Goal: Information Seeking & Learning: Learn about a topic

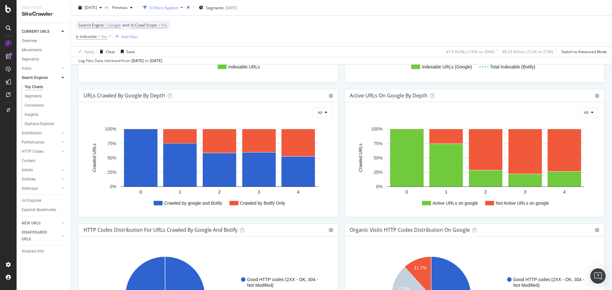
scroll to position [350, 0]
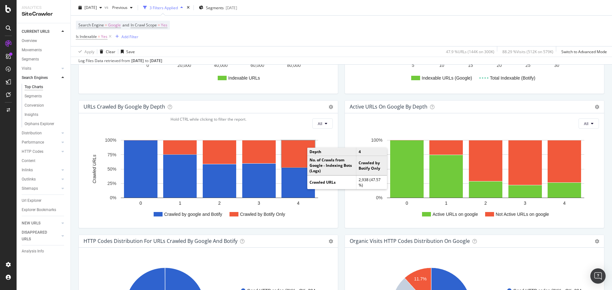
click at [293, 155] on rect "A chart." at bounding box center [297, 154] width 33 height 27
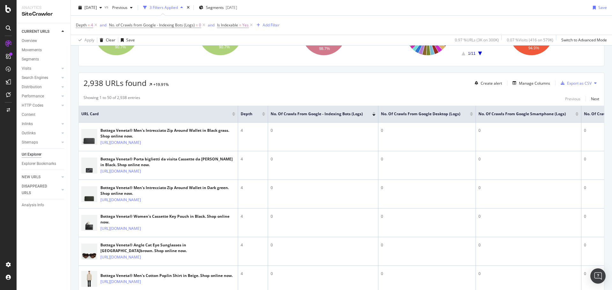
scroll to position [159, 0]
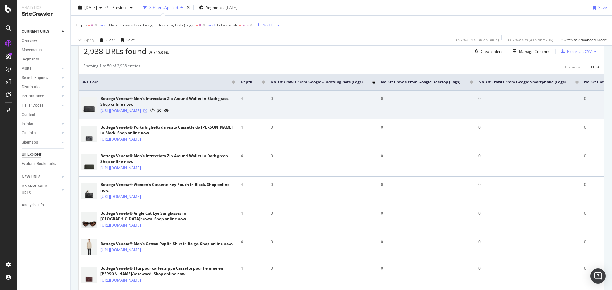
click at [147, 113] on icon at bounding box center [145, 111] width 4 height 4
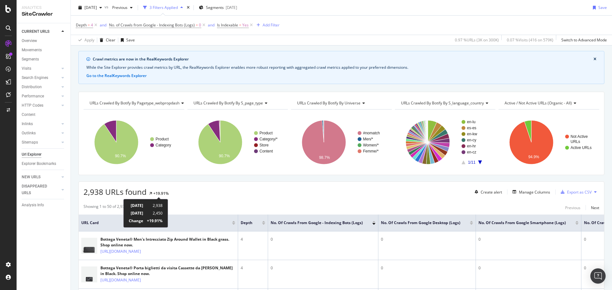
scroll to position [0, 0]
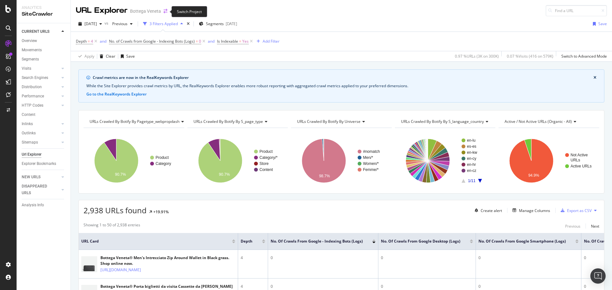
click at [164, 13] on icon "arrow-right-arrow-left" at bounding box center [165, 11] width 4 height 4
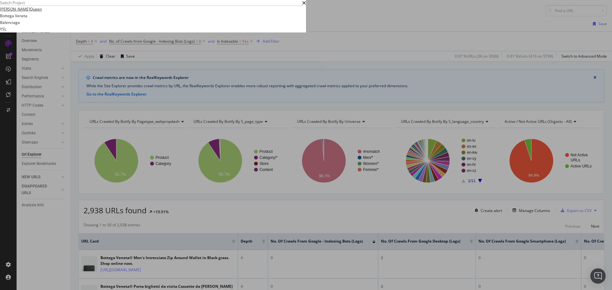
click at [42, 12] on link "[PERSON_NAME]Queen" at bounding box center [21, 9] width 42 height 7
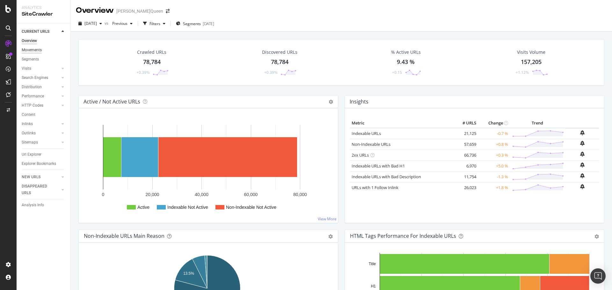
click at [37, 50] on div "Movements" at bounding box center [32, 50] width 20 height 7
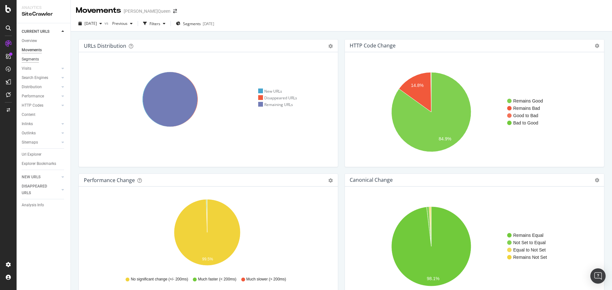
click at [29, 59] on div "Segments" at bounding box center [30, 59] width 17 height 7
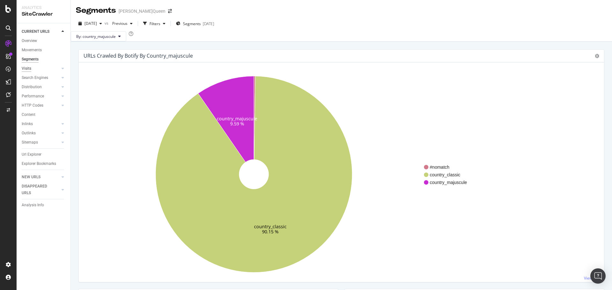
click at [30, 69] on div "Visits" at bounding box center [27, 68] width 10 height 7
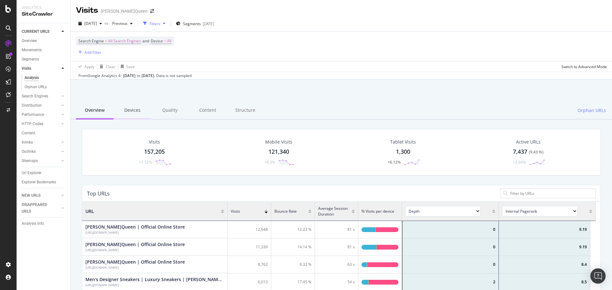
click at [127, 110] on div "Devices" at bounding box center [132, 111] width 38 height 18
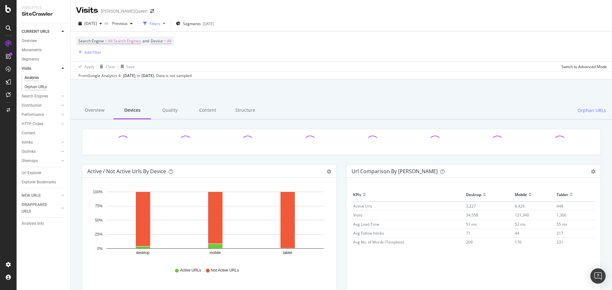
click at [33, 90] on div "Orphan URLs" at bounding box center [36, 87] width 22 height 7
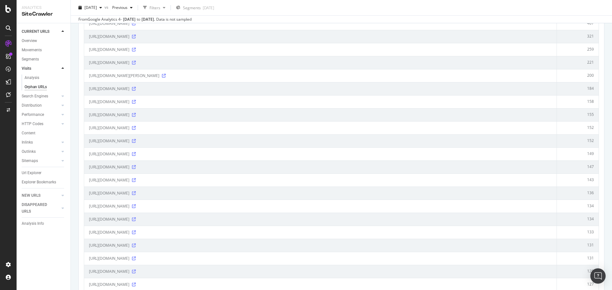
scroll to position [191, 0]
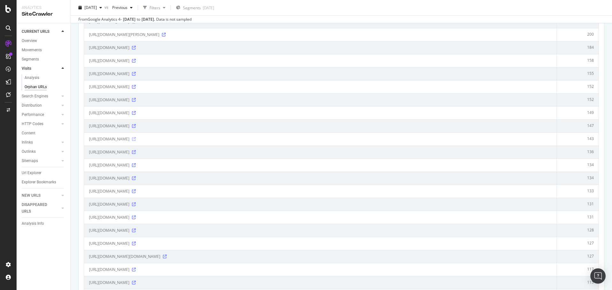
click at [136, 139] on icon at bounding box center [134, 139] width 4 height 4
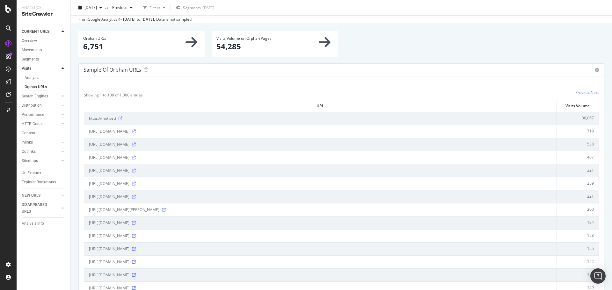
scroll to position [0, 0]
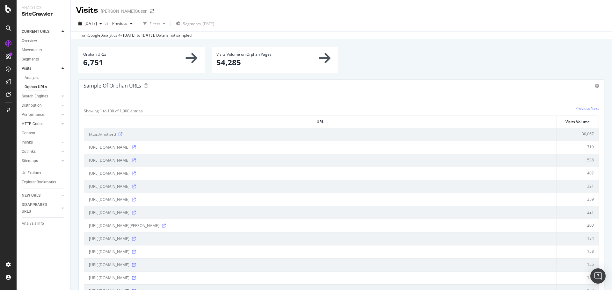
click at [41, 122] on div "HTTP Codes" at bounding box center [33, 124] width 22 height 7
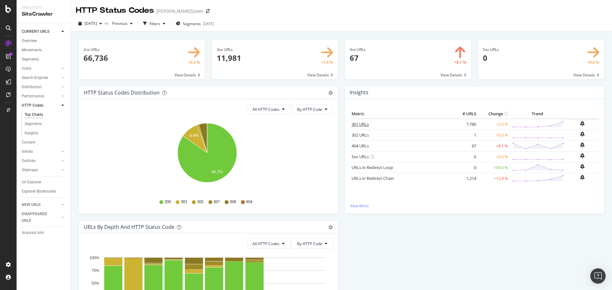
click at [355, 126] on link "301 URLs" at bounding box center [359, 124] width 17 height 6
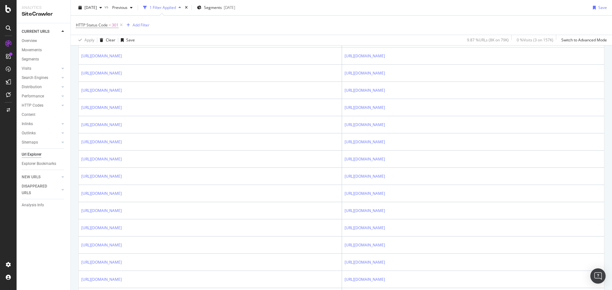
scroll to position [701, 0]
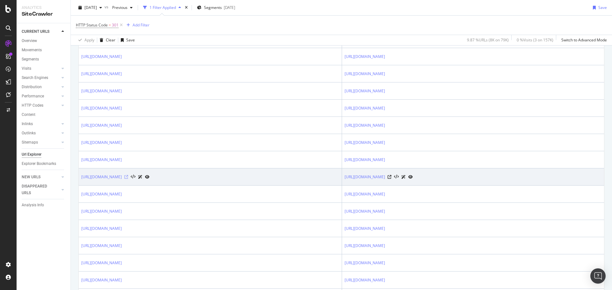
click at [128, 177] on icon at bounding box center [126, 177] width 4 height 4
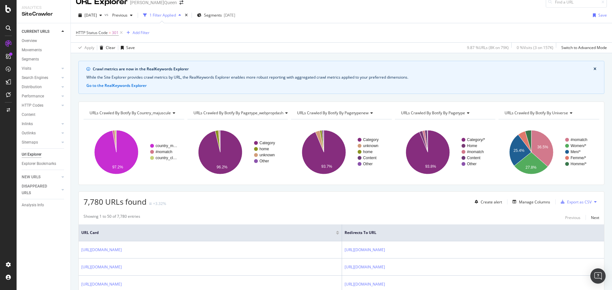
scroll to position [0, 0]
